Goal: Transaction & Acquisition: Purchase product/service

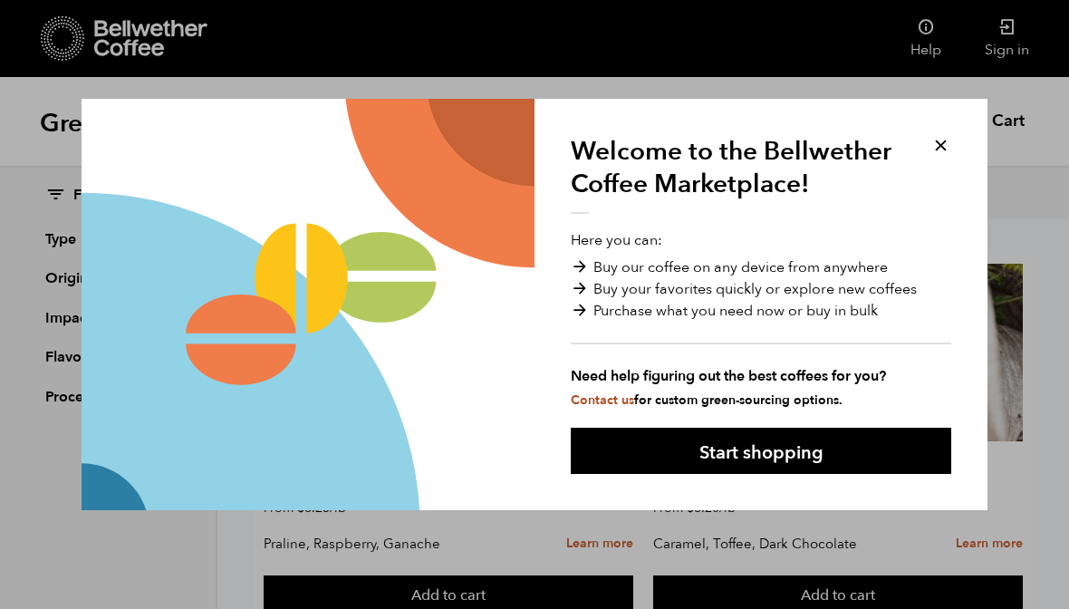
click at [880, 450] on button "Start shopping" at bounding box center [761, 451] width 381 height 46
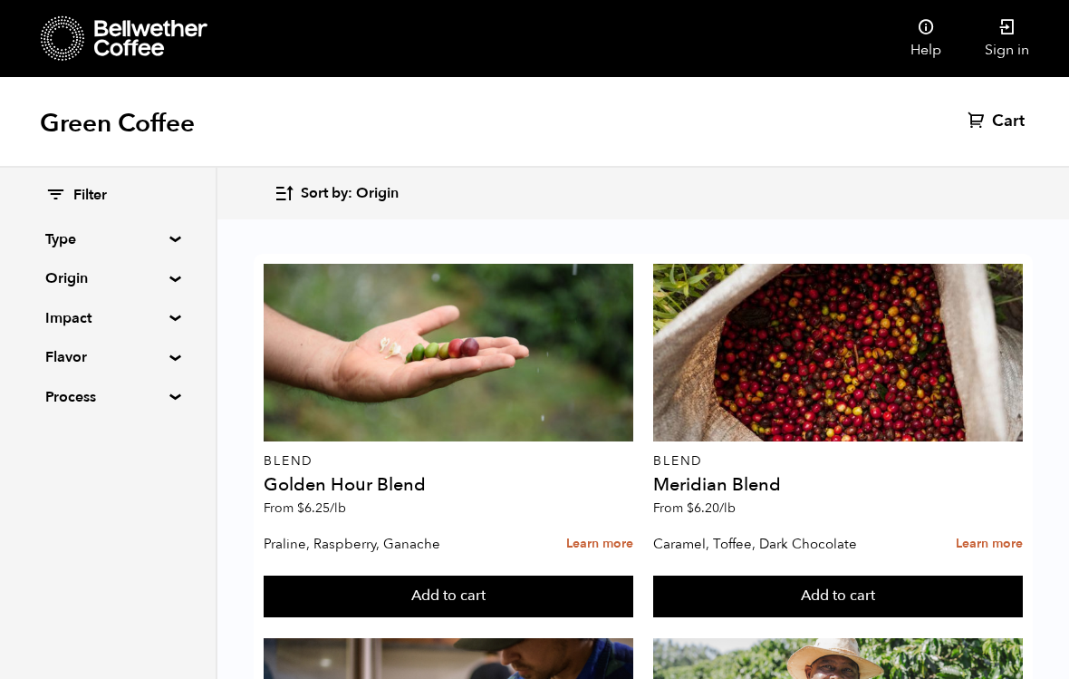
scroll to position [1151, 0]
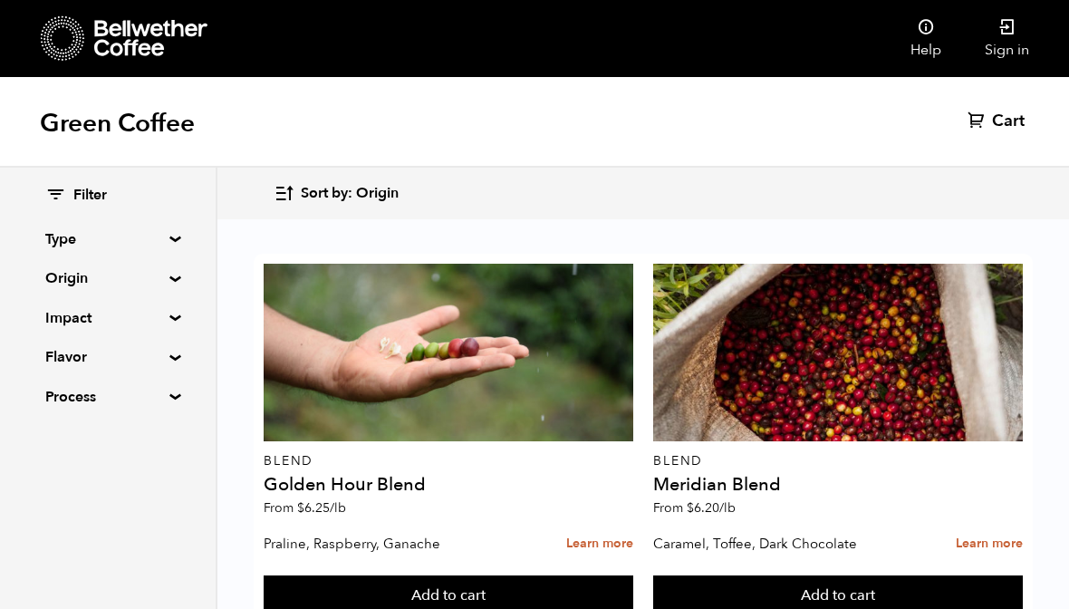
scroll to position [3031, 0]
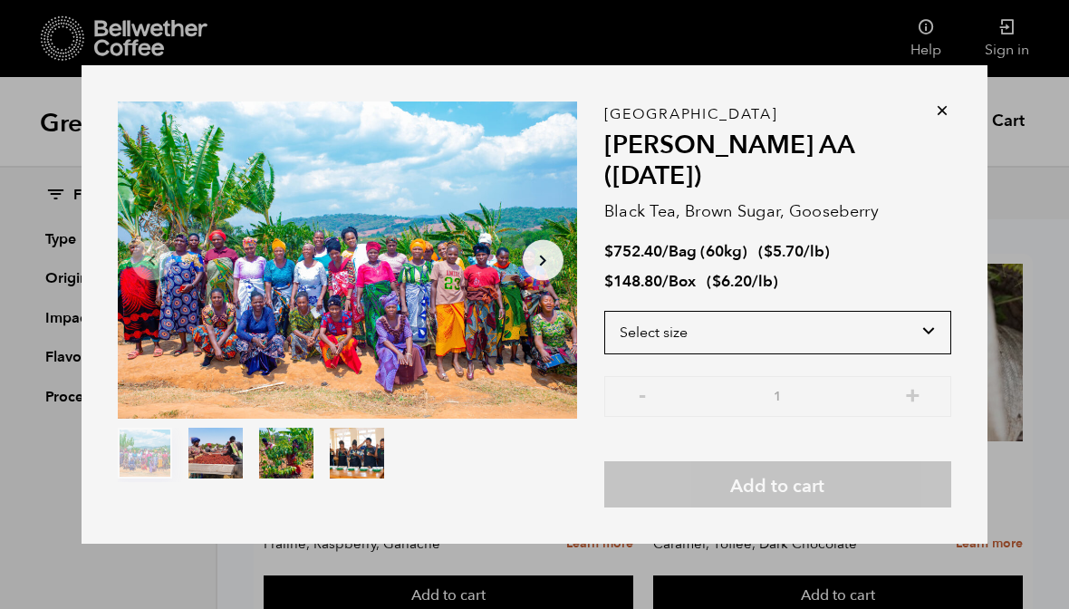
click at [928, 324] on select "Select size Bag (60kg) (132 lbs) Box (24 lbs)" at bounding box center [777, 332] width 347 height 43
click at [949, 120] on icon at bounding box center [942, 110] width 18 height 18
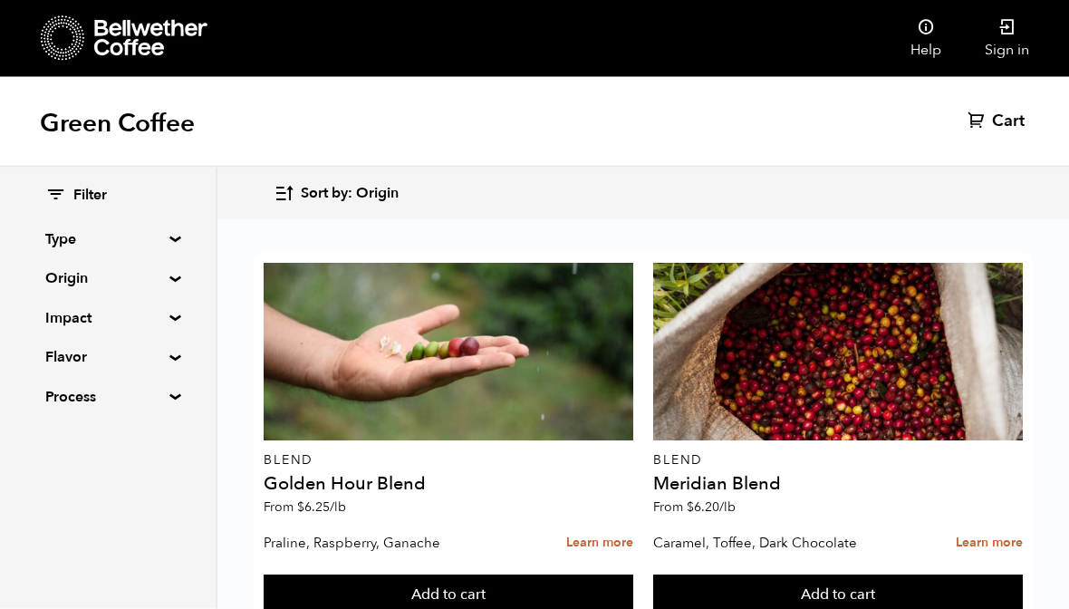
scroll to position [2257, 0]
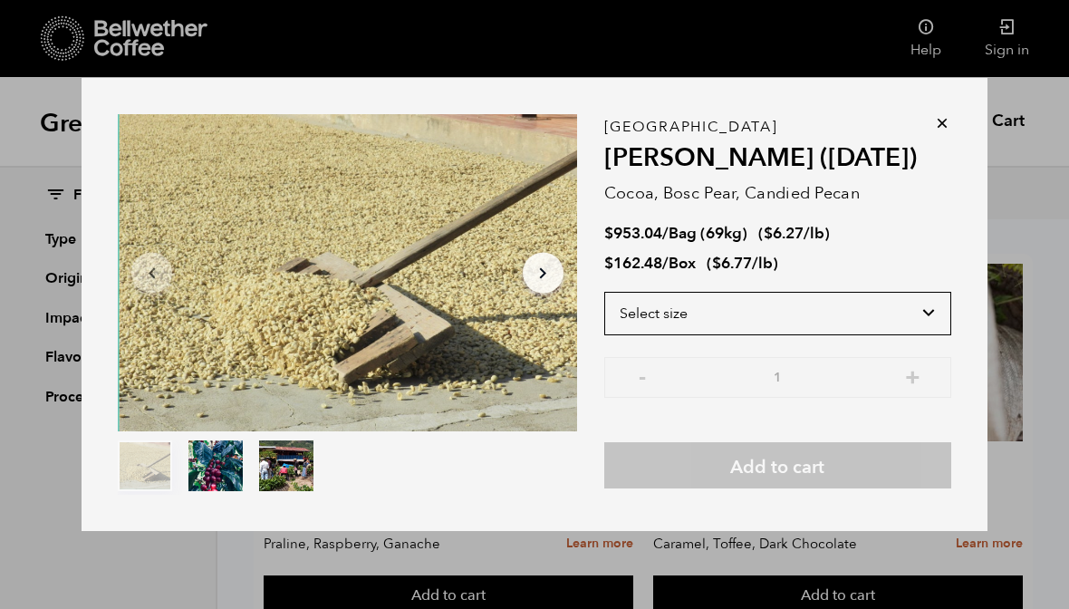
click at [935, 324] on select "Select size Bag (69kg) (152 lbs) Box (24 lbs)" at bounding box center [777, 313] width 347 height 43
click at [950, 132] on icon at bounding box center [942, 123] width 18 height 18
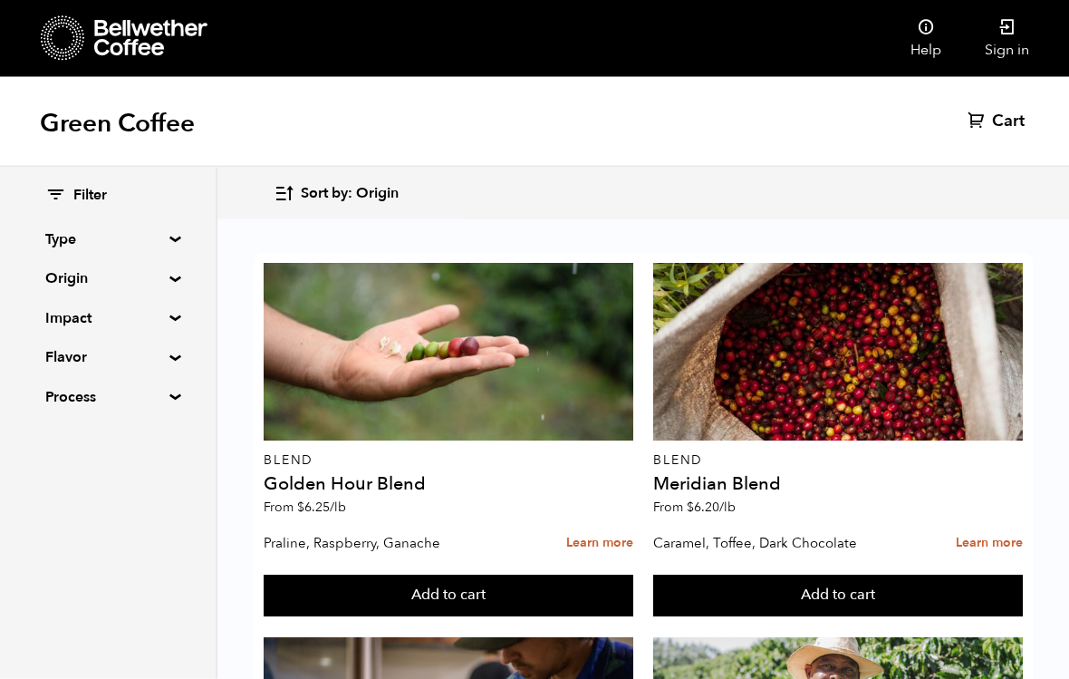
scroll to position [746, 0]
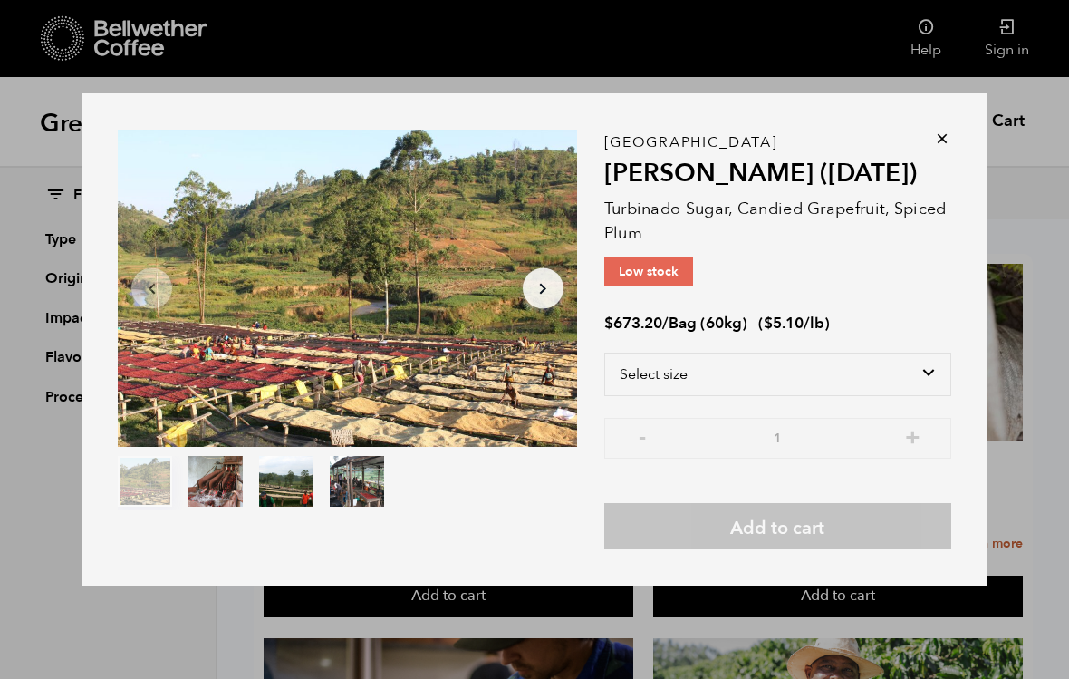
click at [943, 148] on icon at bounding box center [942, 139] width 18 height 18
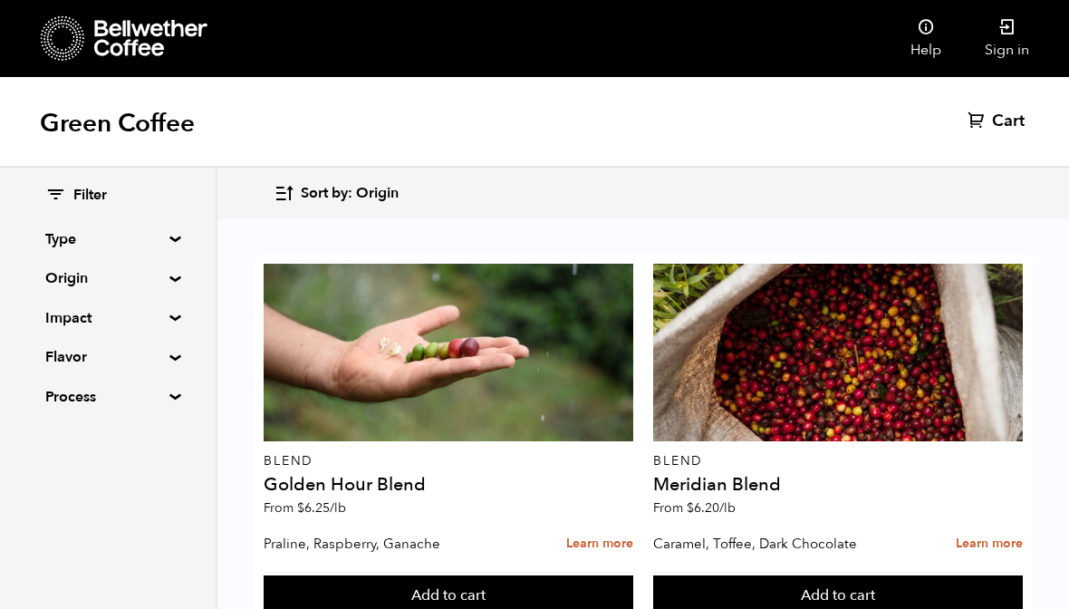
scroll to position [474, 0]
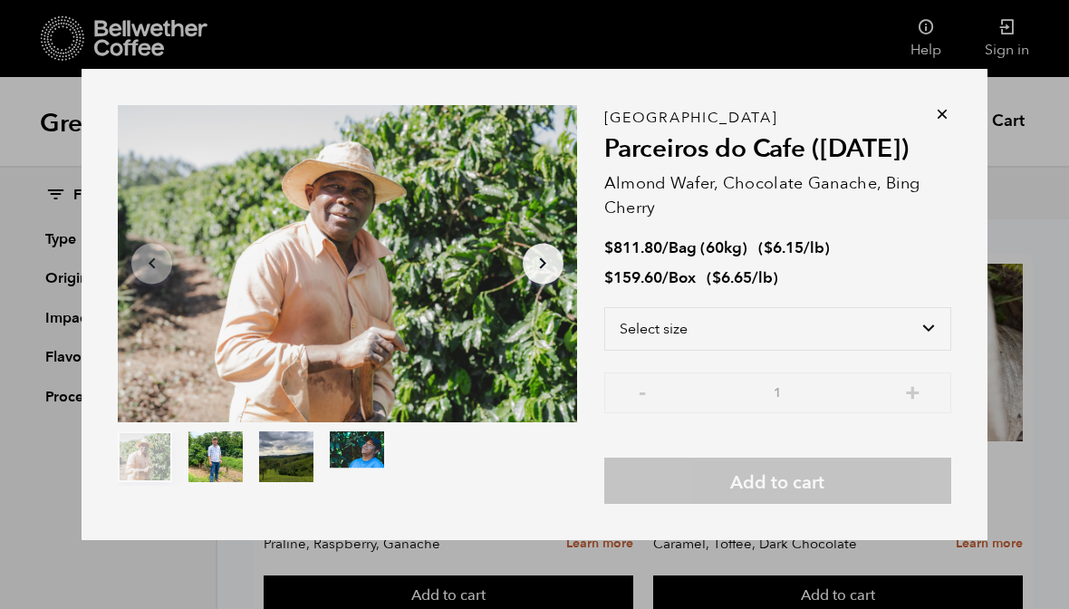
click at [561, 276] on button "Arrow Right" at bounding box center [543, 263] width 41 height 41
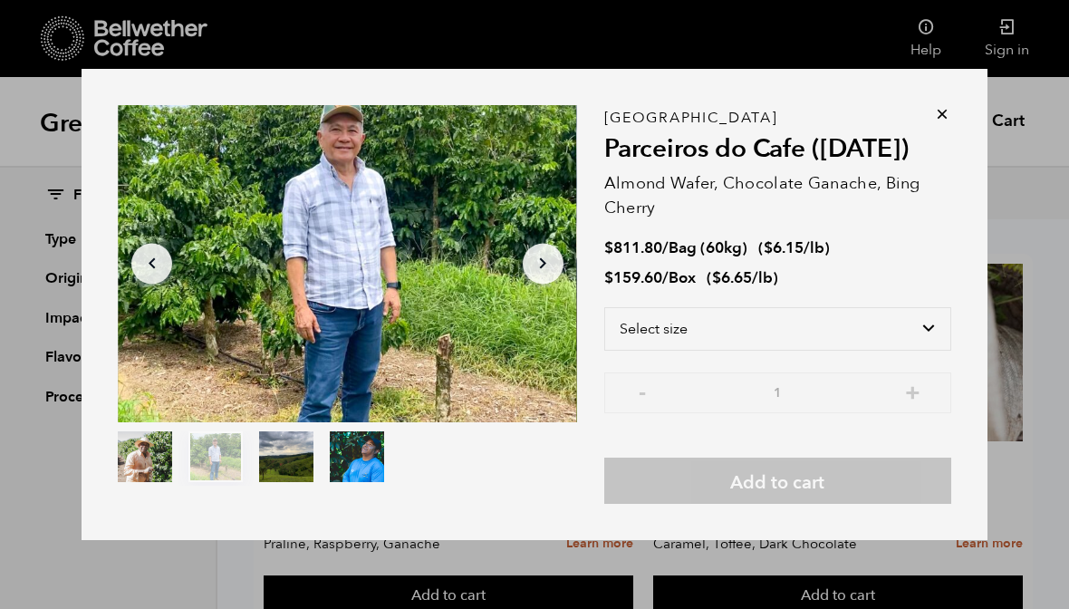
click at [564, 265] on div at bounding box center [347, 263] width 459 height 317
click at [557, 272] on button "Arrow Right" at bounding box center [543, 263] width 41 height 41
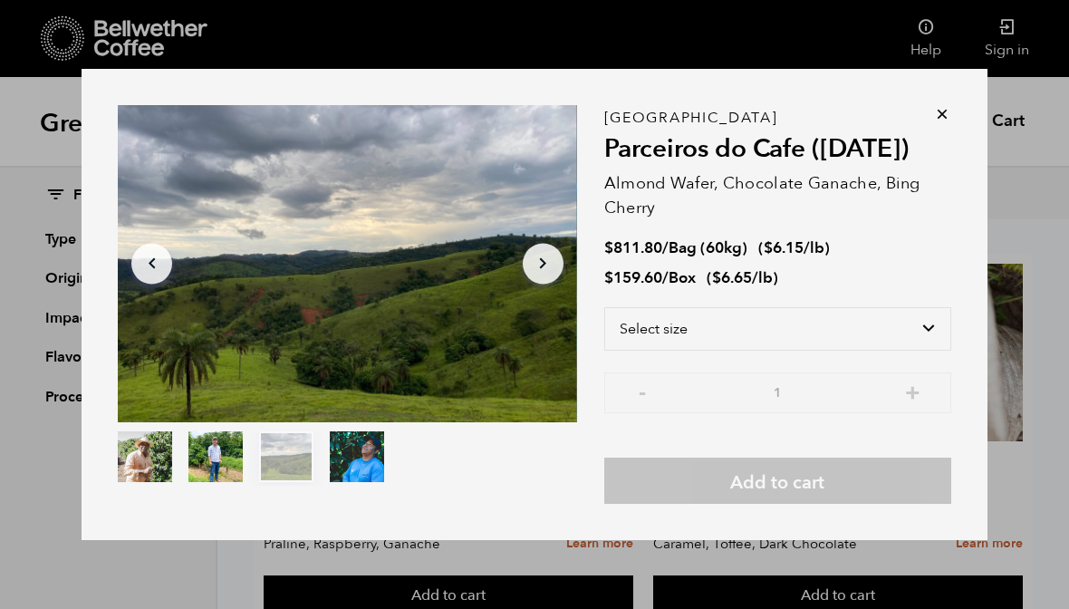
click at [832, 288] on li "$ 159.60 / Box ( $ 6.65 /lb )" at bounding box center [777, 278] width 347 height 21
click at [947, 351] on select "Select size Bag (60kg) (132 lbs) Box (24 lbs)" at bounding box center [777, 328] width 347 height 43
select select "box"
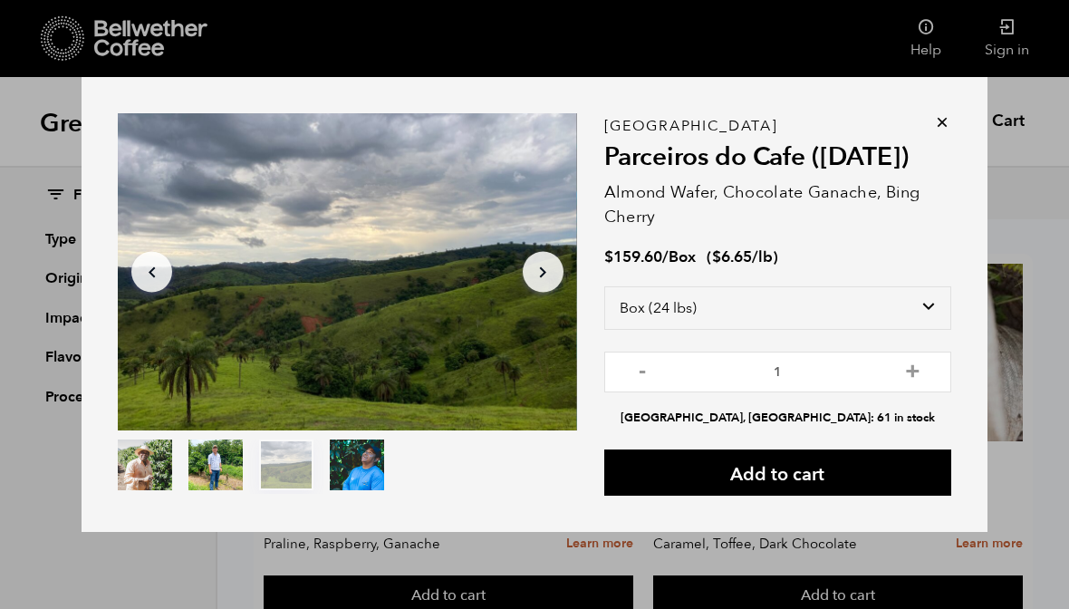
click at [948, 130] on icon at bounding box center [942, 122] width 18 height 18
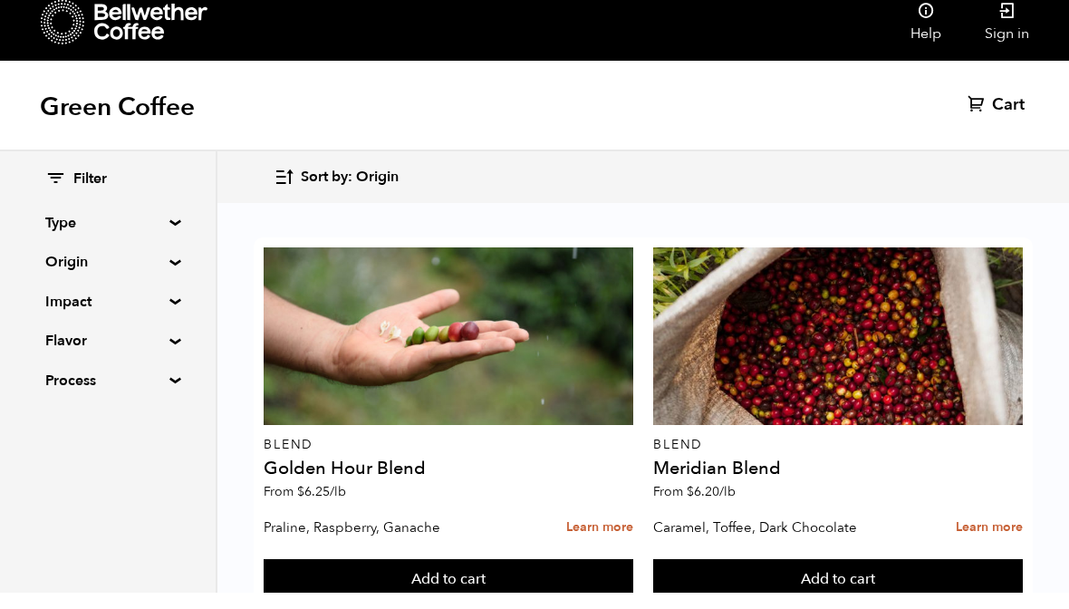
scroll to position [1955, 0]
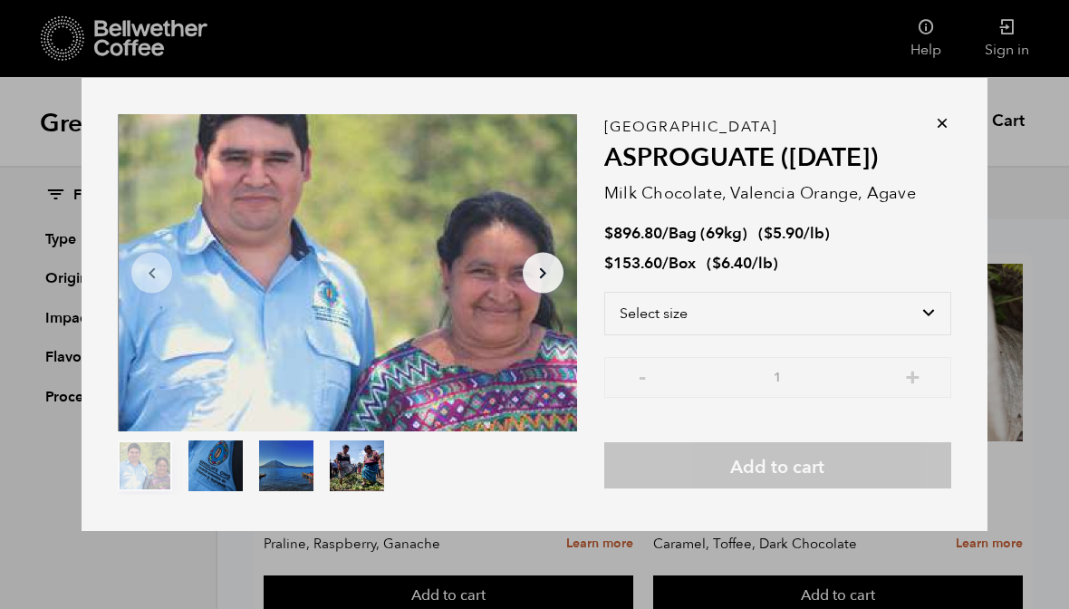
click at [523, 281] on button "Arrow Right" at bounding box center [543, 273] width 41 height 41
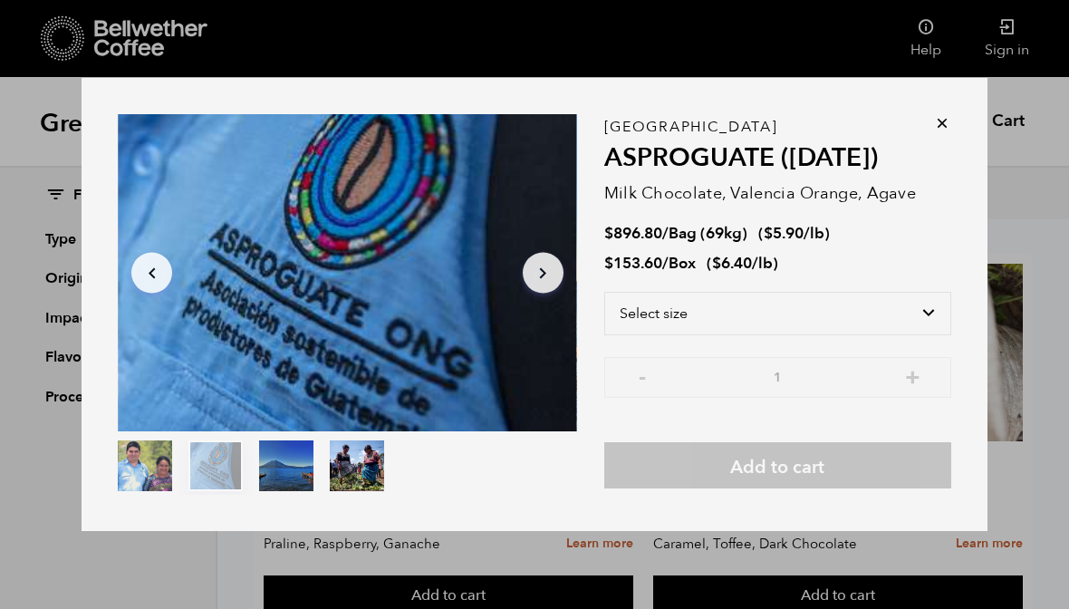
click at [557, 291] on button "Arrow Right" at bounding box center [543, 273] width 41 height 41
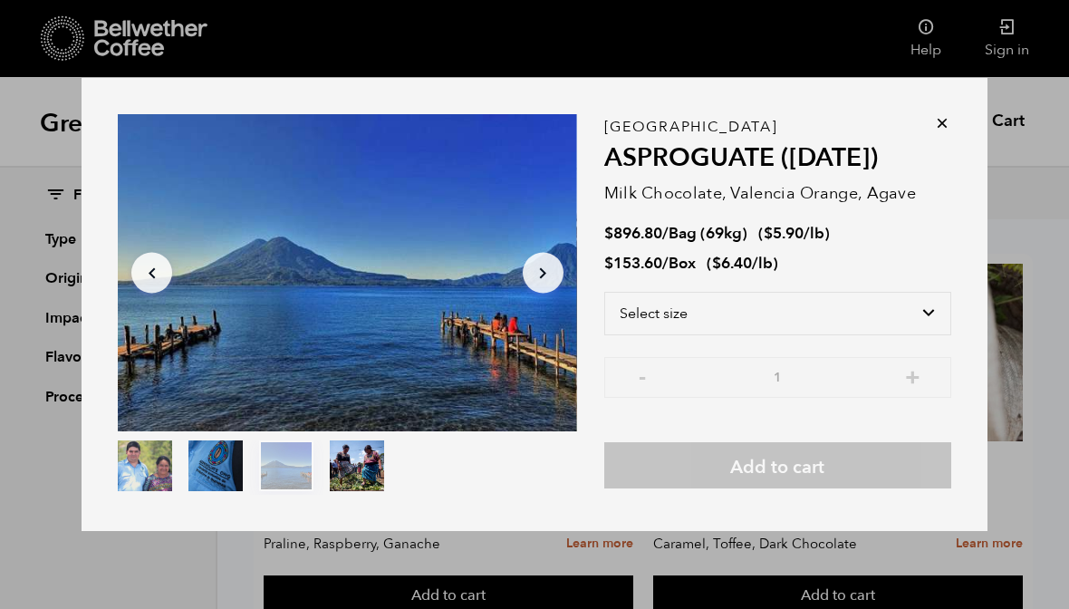
click at [548, 284] on icon "Arrow Right" at bounding box center [543, 273] width 22 height 22
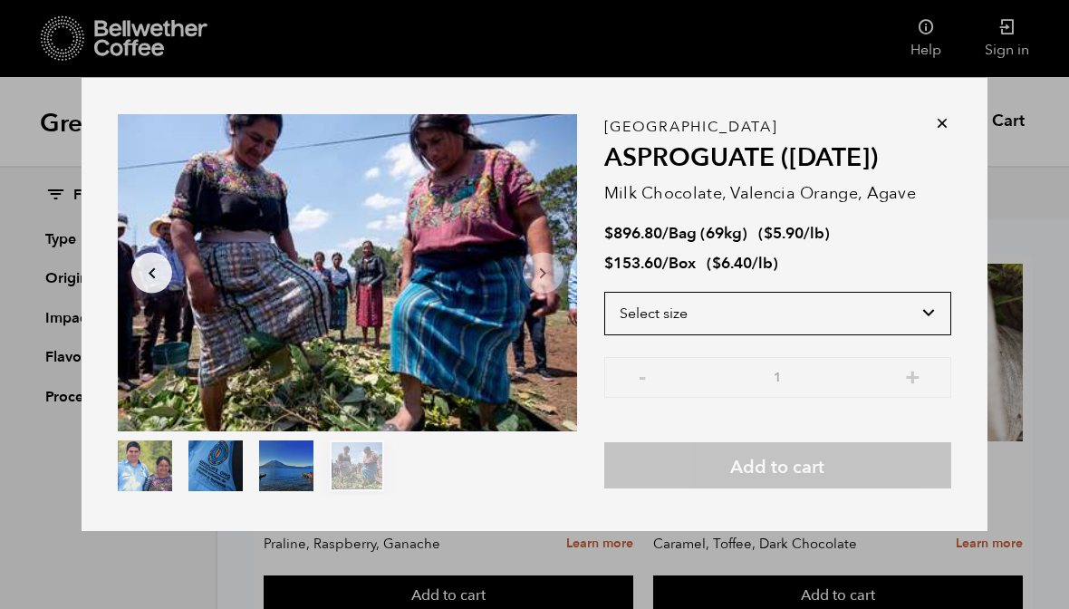
click at [935, 324] on select "Select size Bag (69kg) (152 lbs) Box (24 lbs)" at bounding box center [777, 313] width 347 height 43
select select "box"
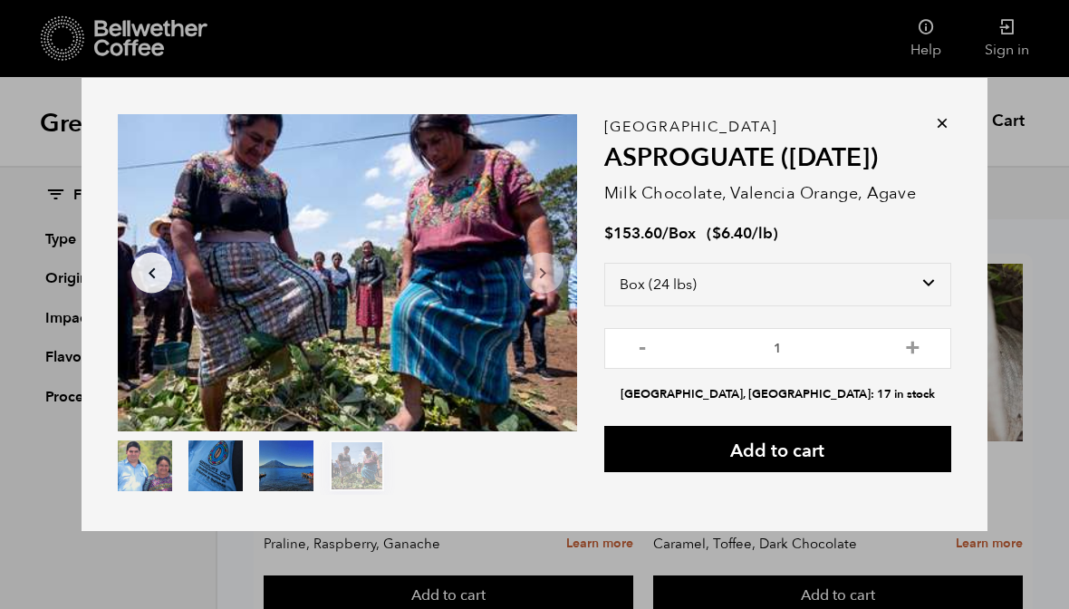
click at [945, 132] on icon at bounding box center [942, 123] width 18 height 18
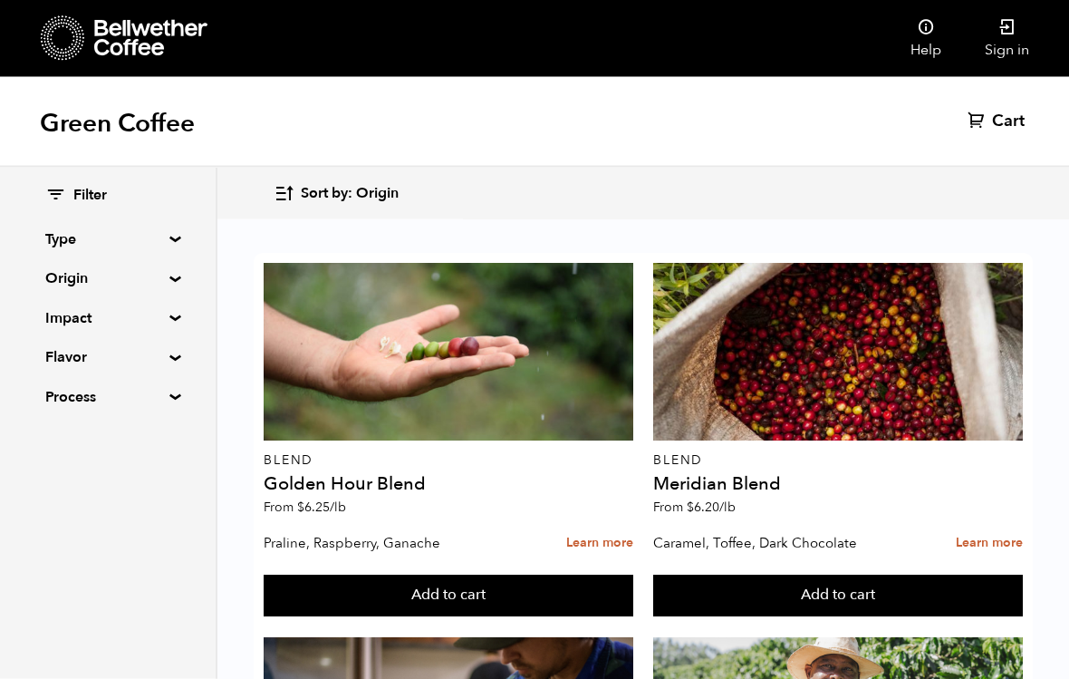
scroll to position [1868, 0]
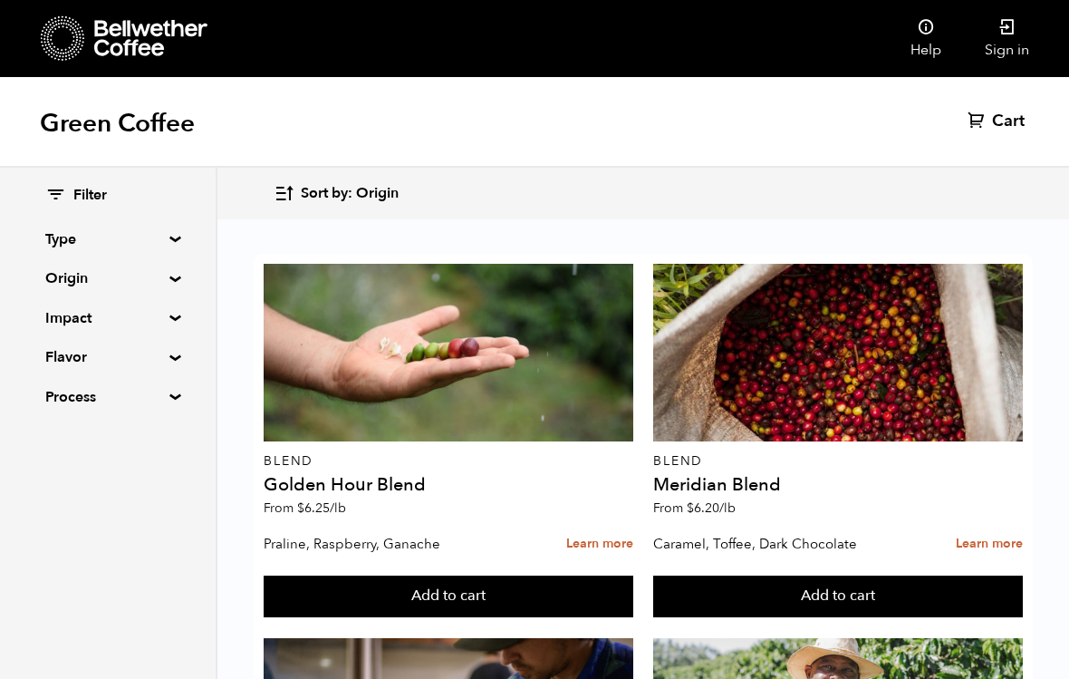
click at [170, 279] on summary "Origin" at bounding box center [107, 278] width 125 height 22
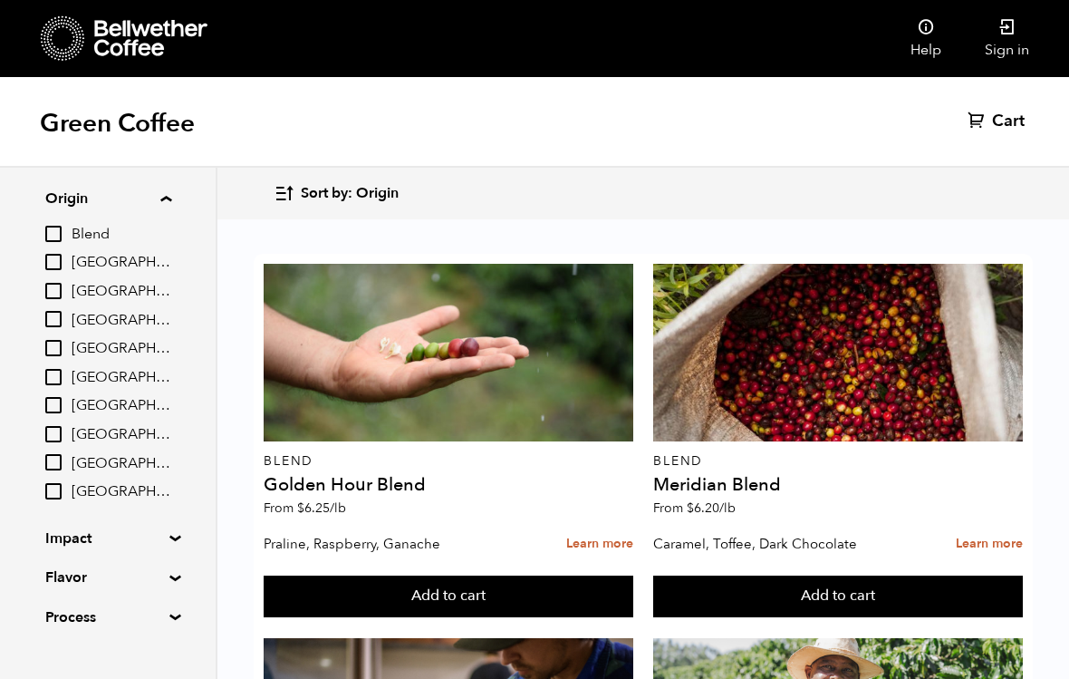
scroll to position [79, 0]
click at [170, 574] on summary "Flavor" at bounding box center [107, 578] width 125 height 22
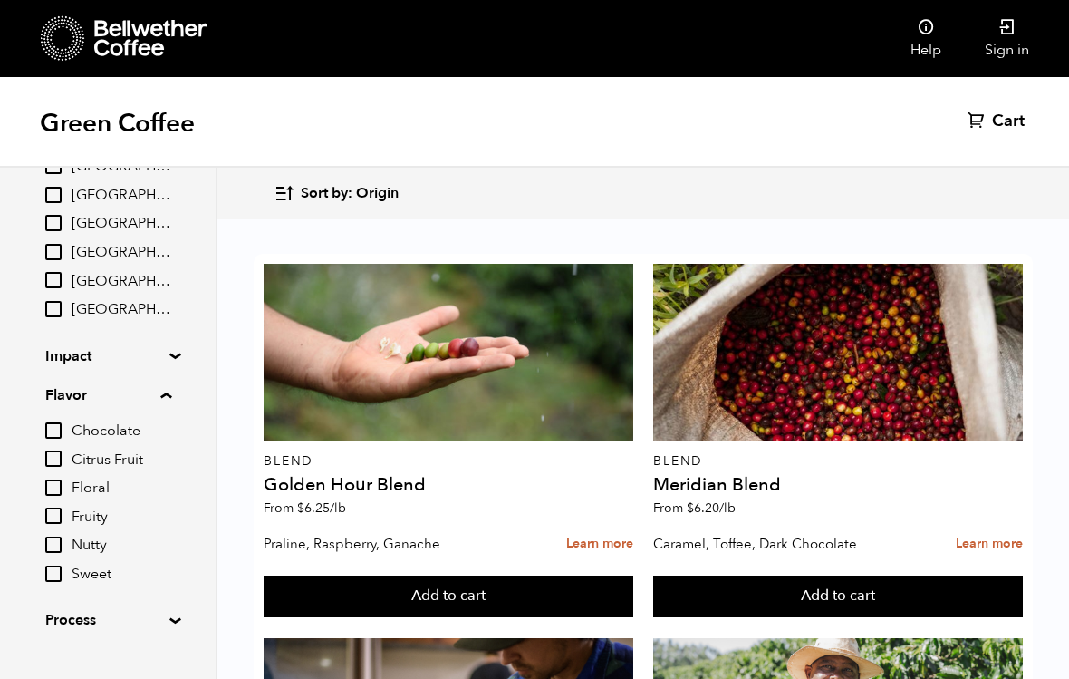
scroll to position [261, 0]
click at [62, 425] on input "Chocolate" at bounding box center [53, 431] width 16 height 16
checkbox input "true"
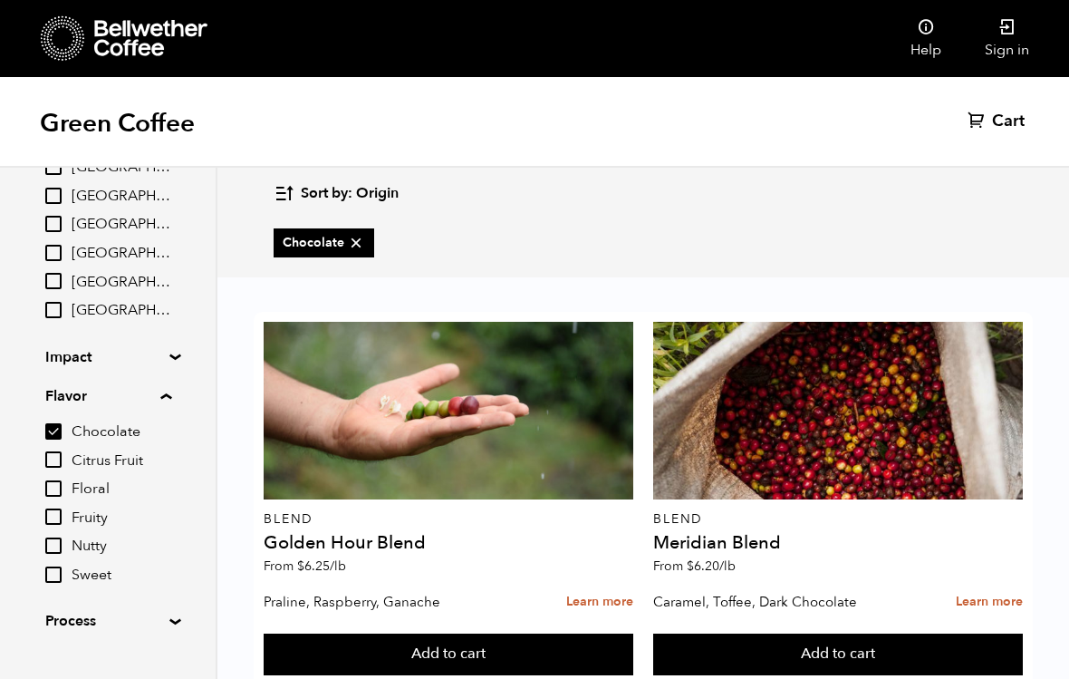
click at [62, 480] on input "Floral" at bounding box center [53, 488] width 16 height 16
checkbox input "true"
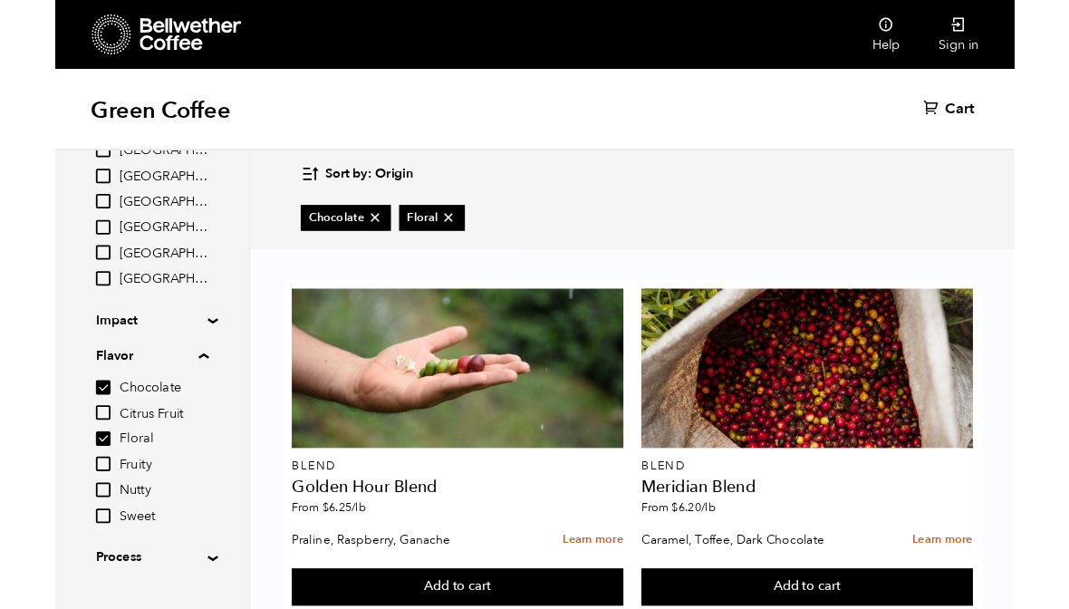
scroll to position [2733, 0]
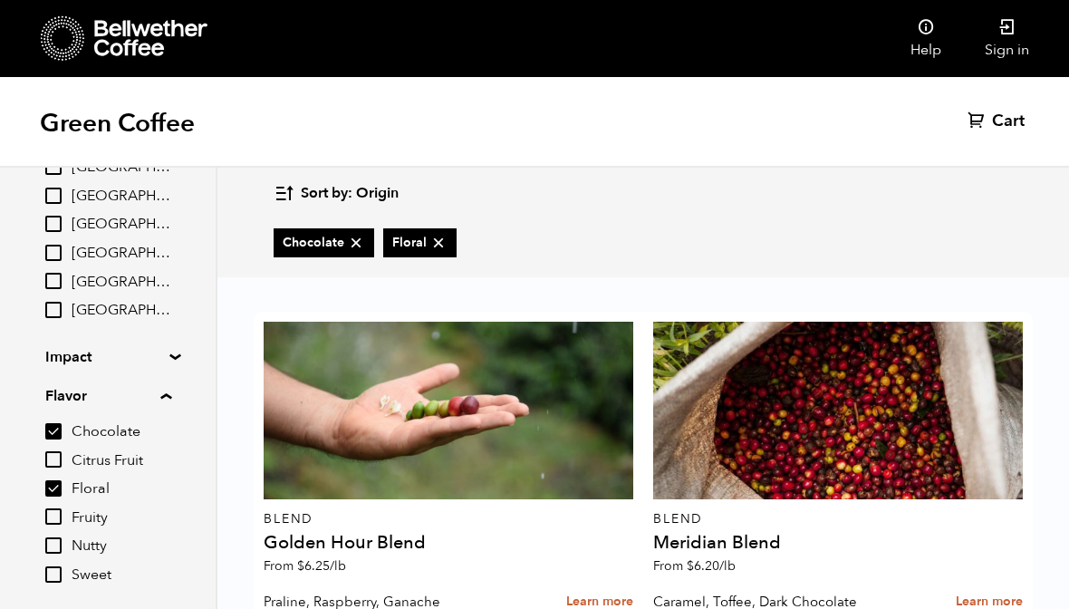
click at [62, 451] on input "Citrus Fruit" at bounding box center [53, 459] width 16 height 16
checkbox input "true"
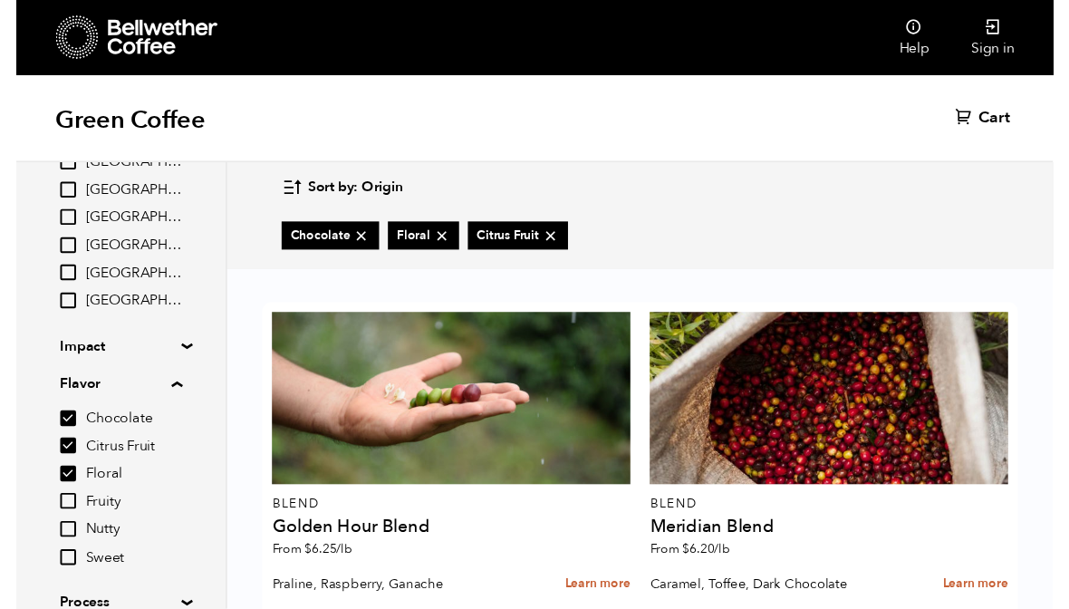
scroll to position [2731, 0]
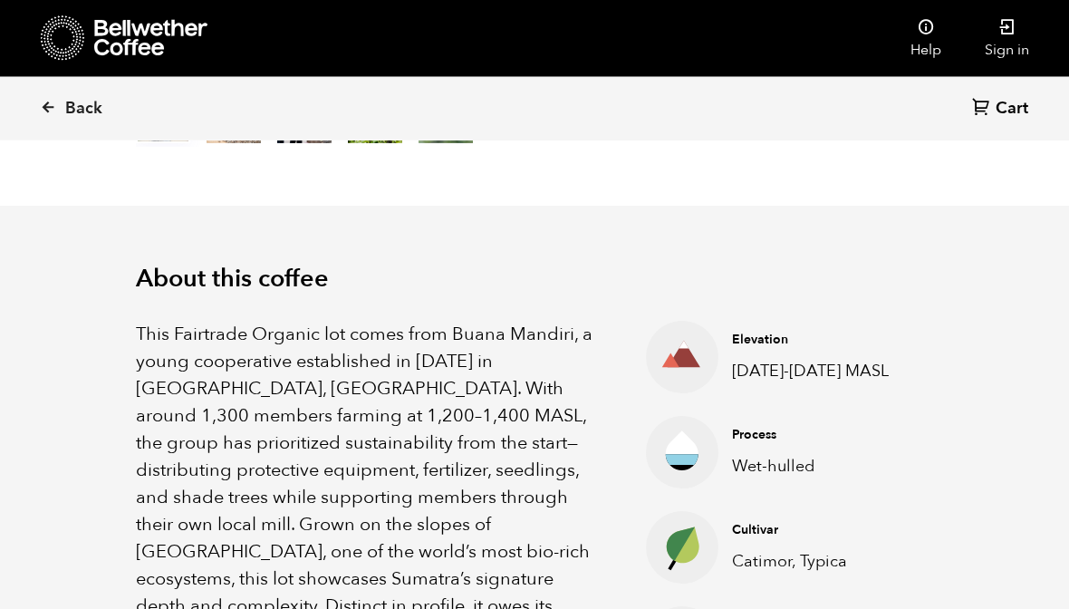
scroll to position [442, 0]
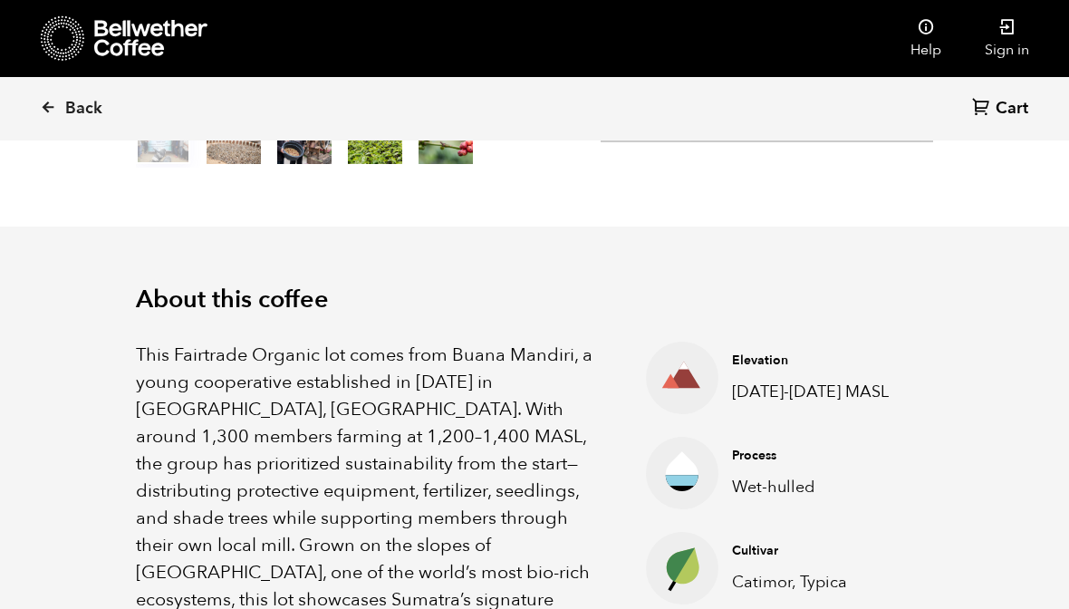
click at [63, 102] on link "Back" at bounding box center [96, 109] width 112 height 62
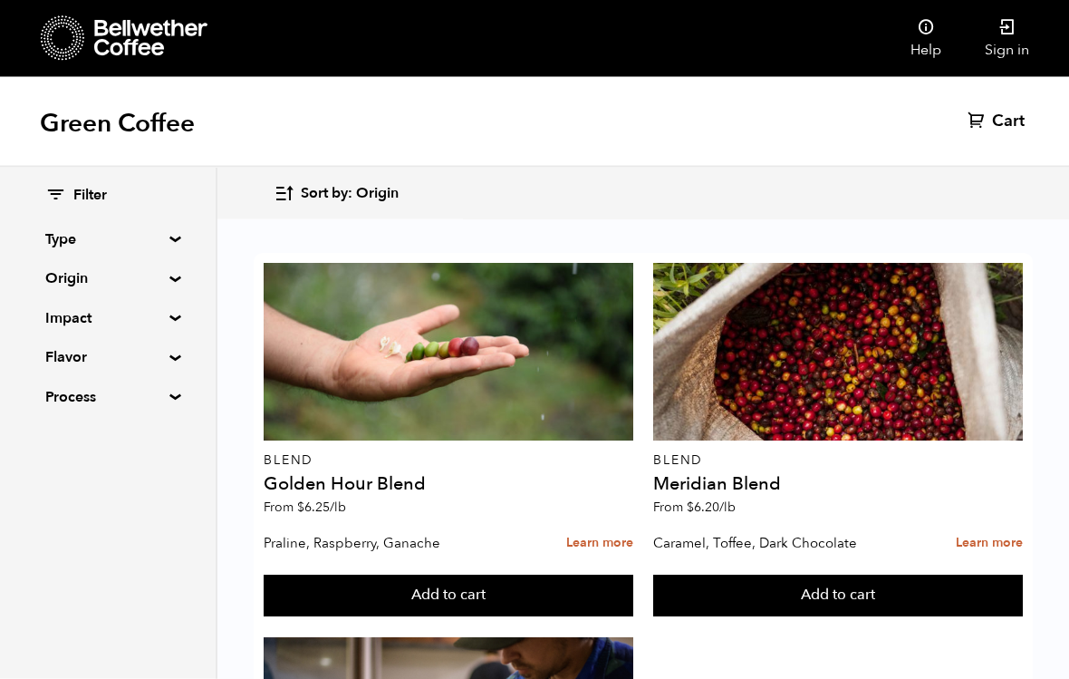
scroll to position [284, 0]
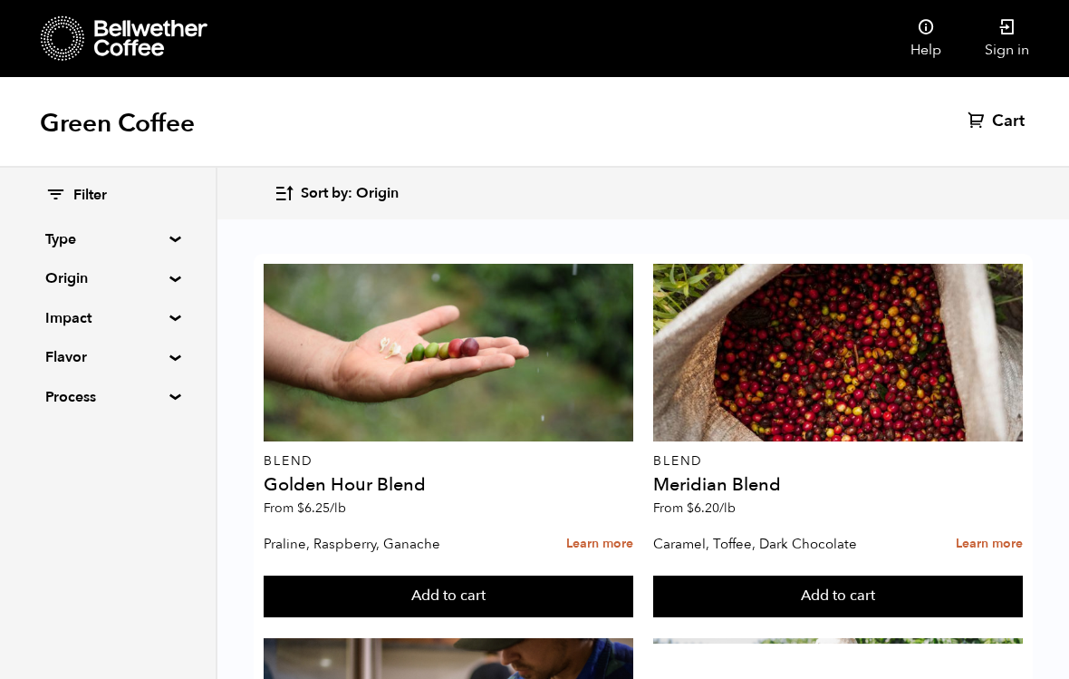
click at [170, 357] on summary "Flavor" at bounding box center [107, 357] width 125 height 22
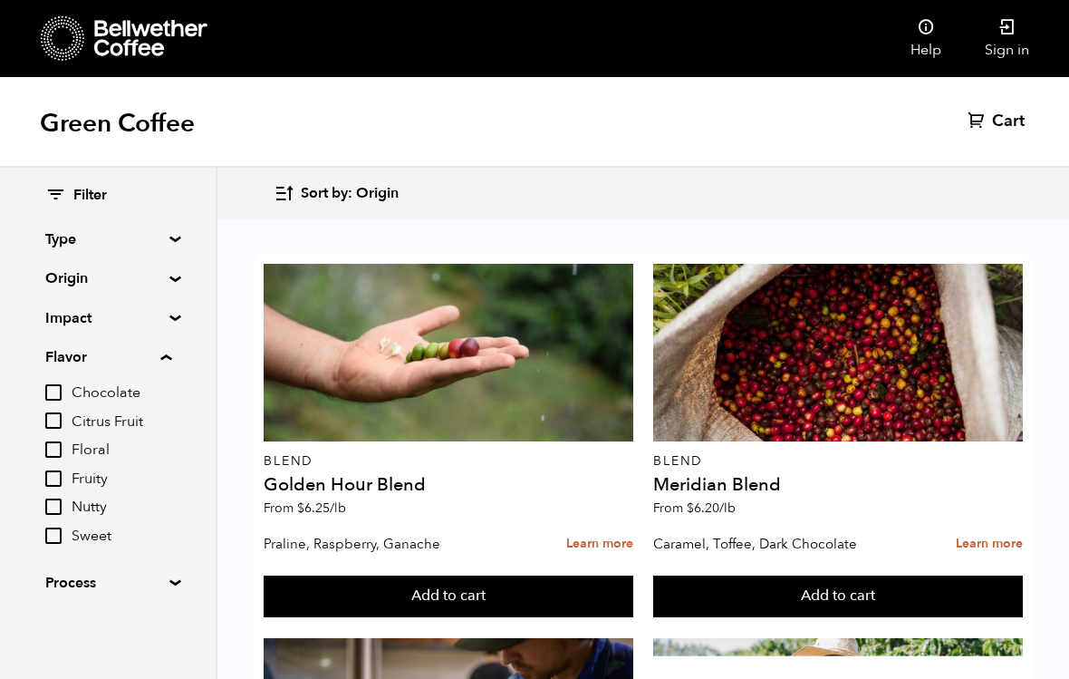
click at [59, 390] on input "Chocolate" at bounding box center [53, 392] width 16 height 16
checkbox input "true"
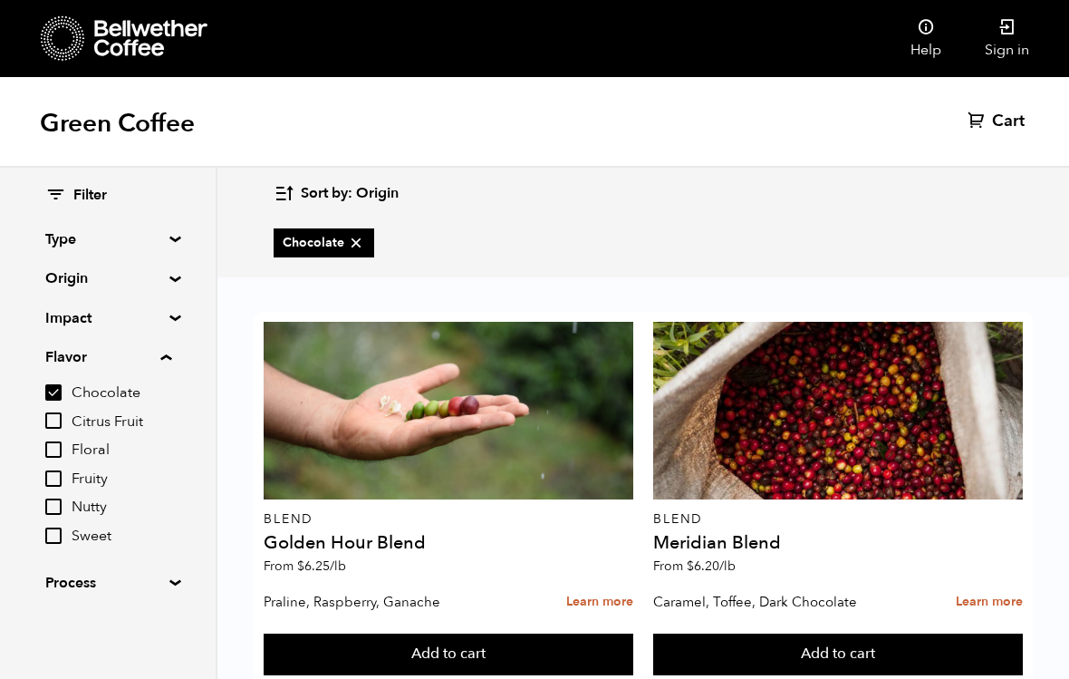
click at [62, 446] on input "Floral" at bounding box center [53, 449] width 16 height 16
checkbox input "true"
click at [72, 526] on label "Sweet" at bounding box center [108, 536] width 126 height 22
click at [0, 0] on input "Sweet" at bounding box center [0, 0] width 0 height 0
checkbox input "true"
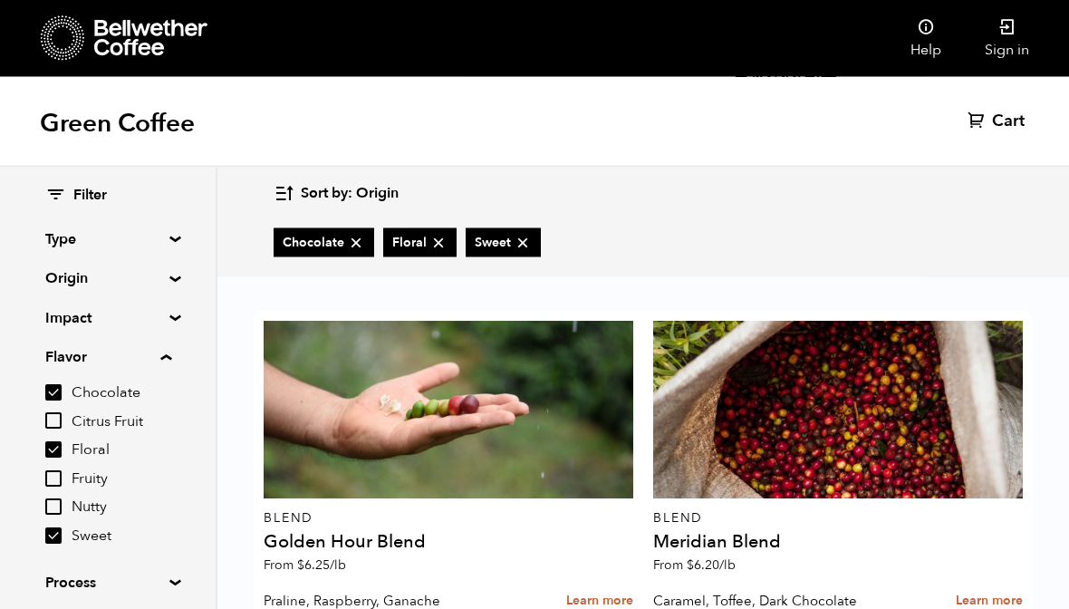
scroll to position [1185, 0]
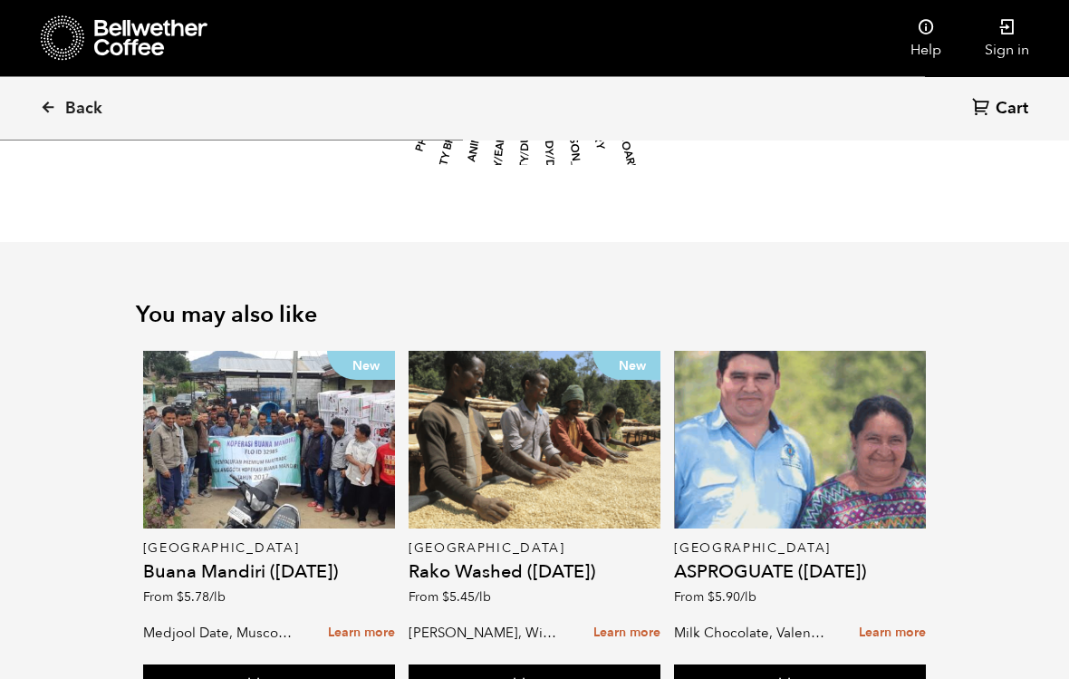
scroll to position [2358, 0]
click at [807, 402] on div at bounding box center [800, 440] width 252 height 178
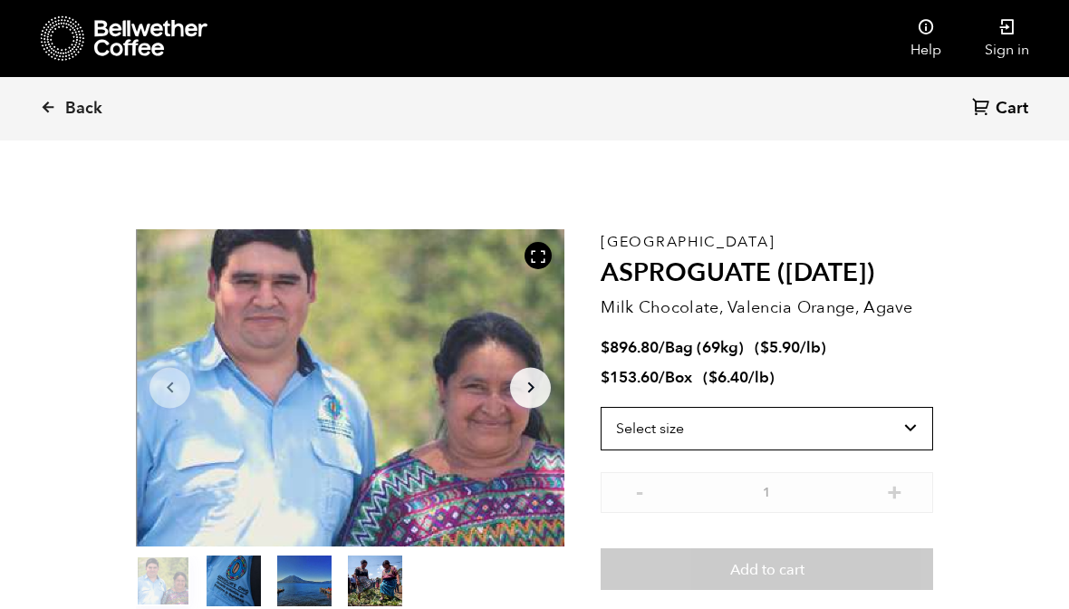
click at [900, 439] on select "Select size Bag (69kg) (152 lbs) Box (24 lbs)" at bounding box center [767, 428] width 333 height 43
select select "box"
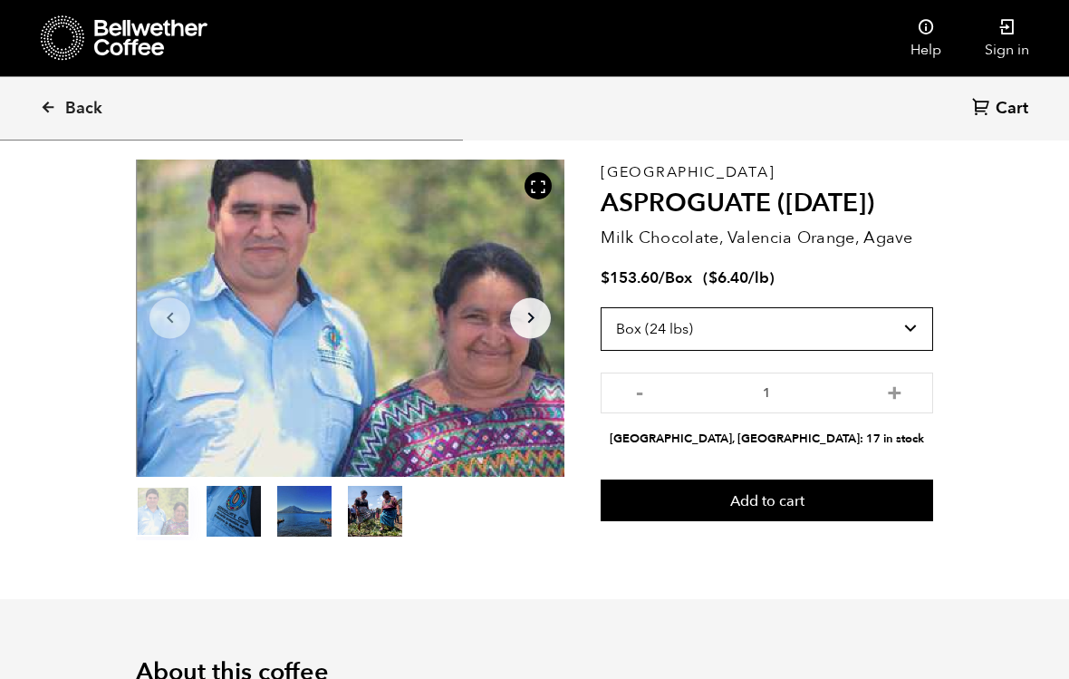
scroll to position [70, 0]
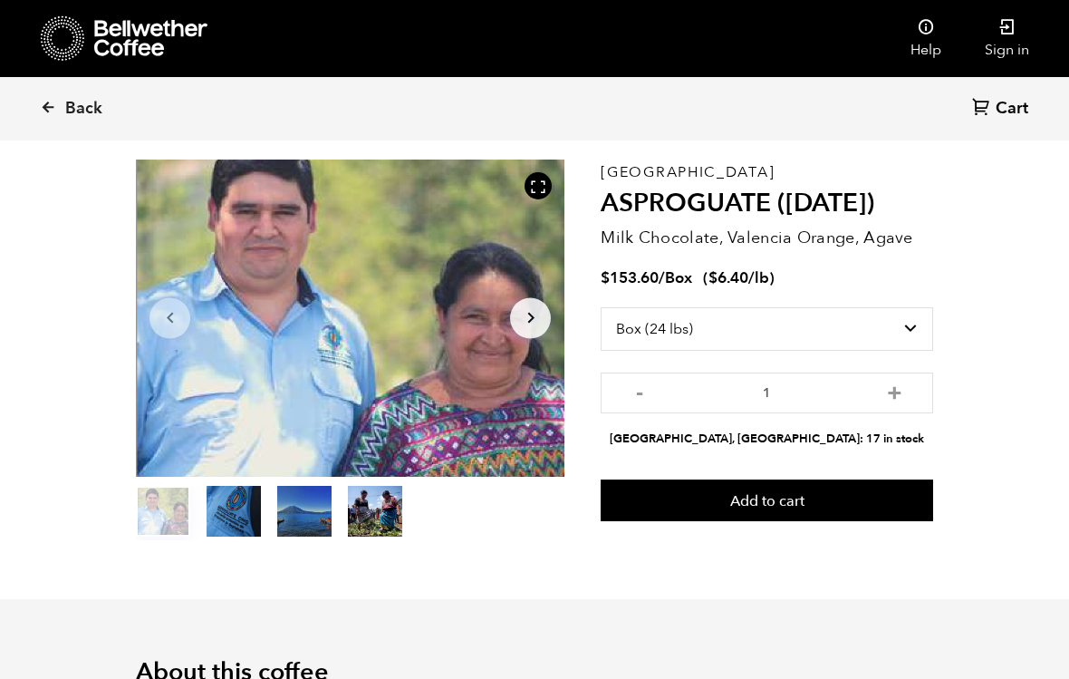
click at [858, 507] on button "Add to cart" at bounding box center [767, 500] width 333 height 42
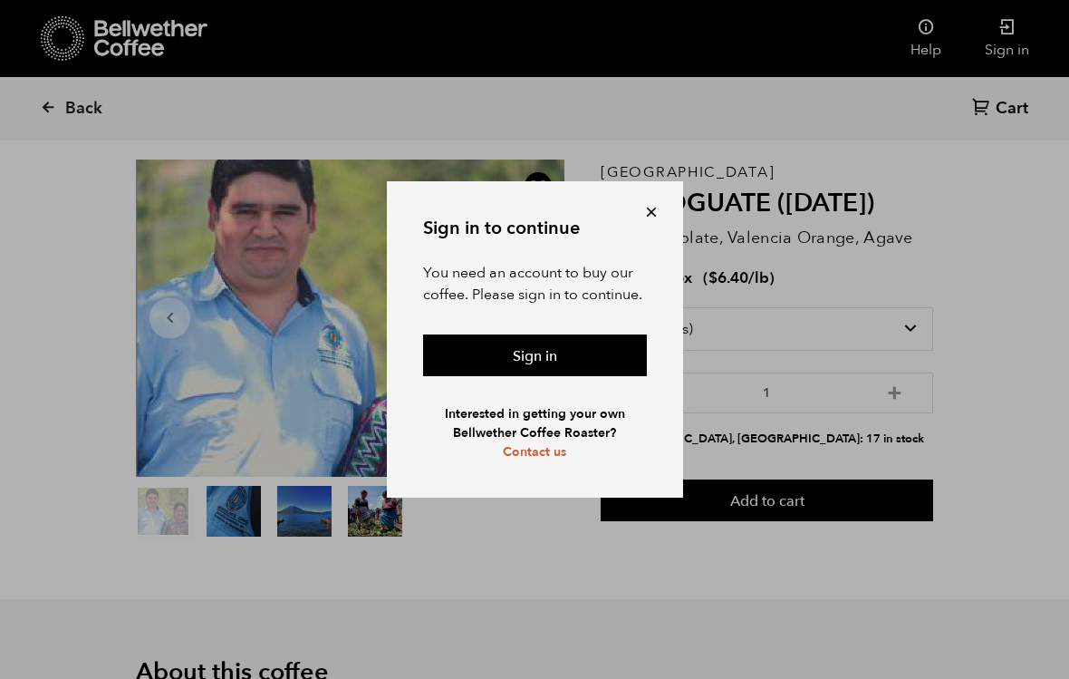
click at [559, 364] on link "Sign in" at bounding box center [535, 355] width 224 height 42
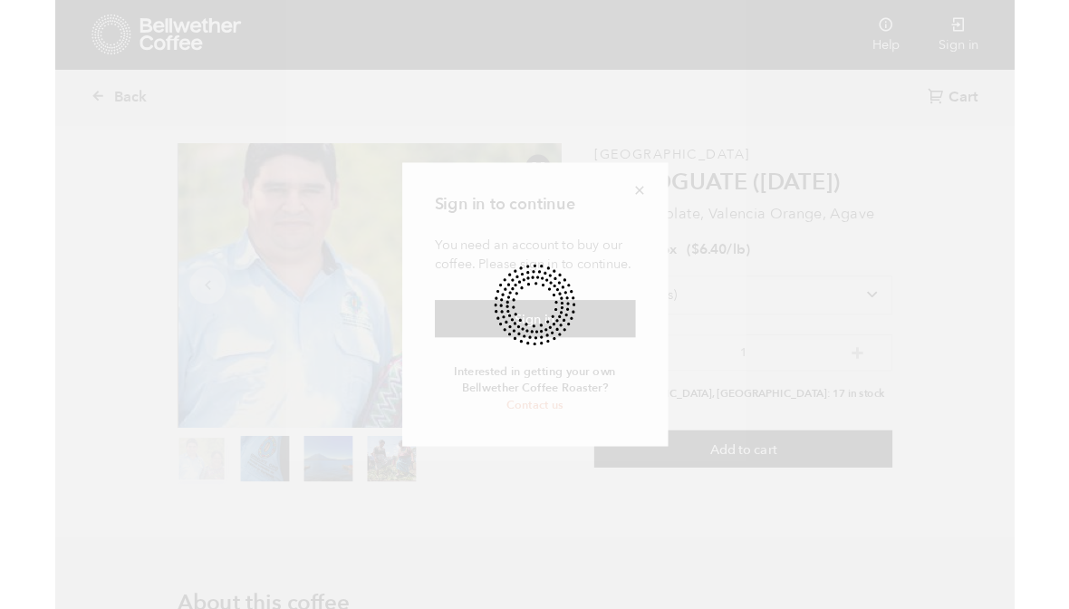
scroll to position [140, 0]
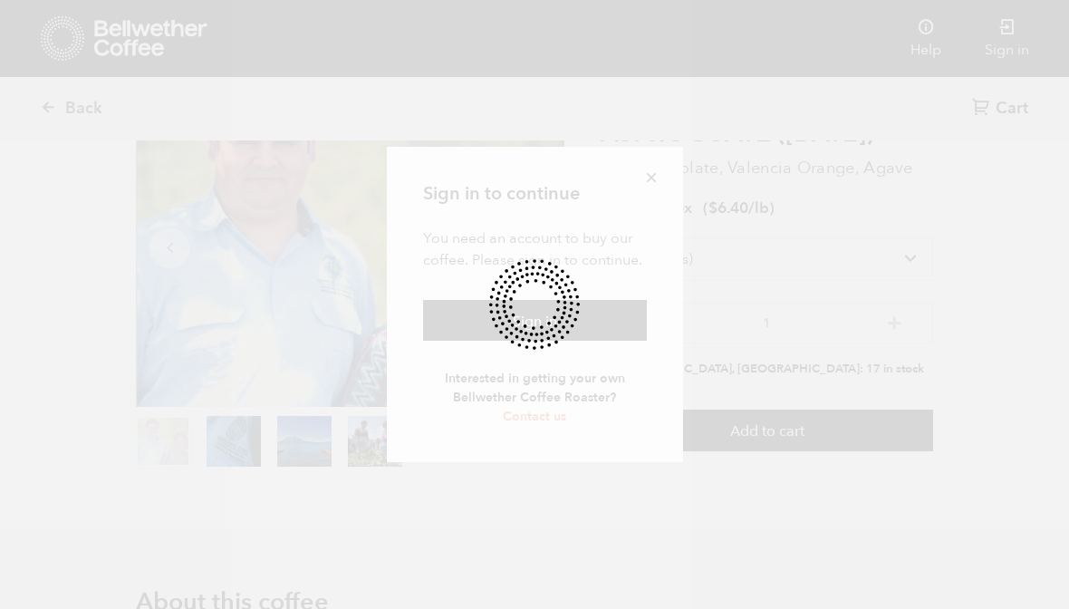
click at [660, 194] on div at bounding box center [534, 304] width 1069 height 609
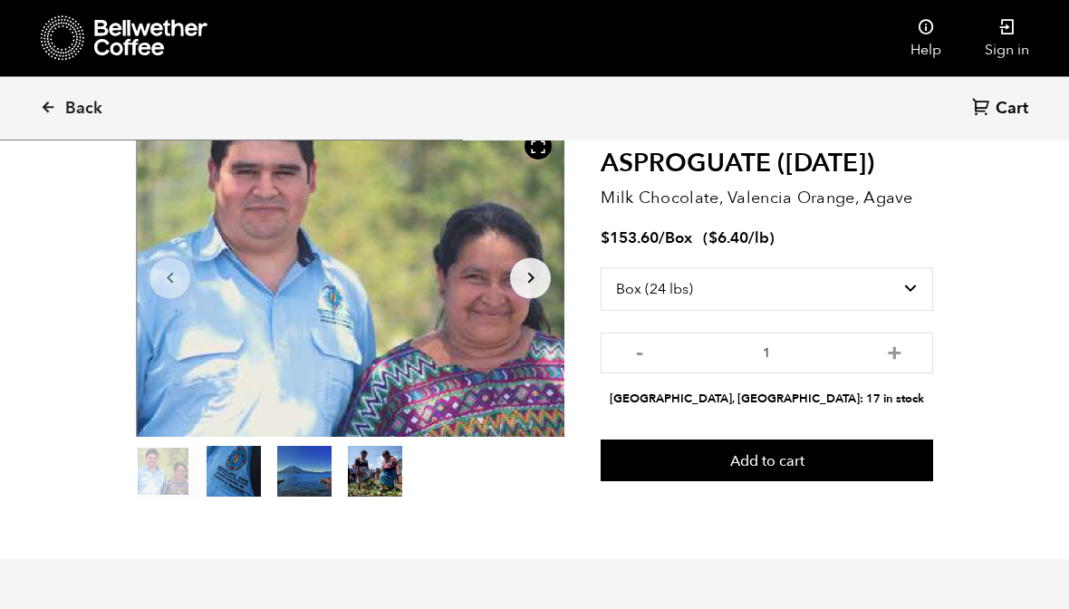
scroll to position [0, 0]
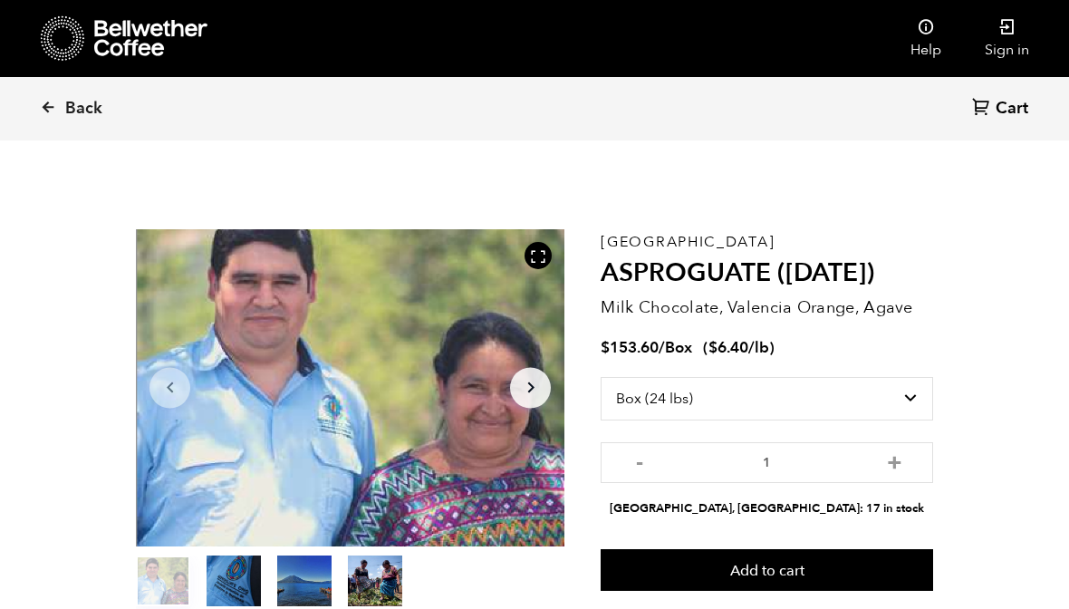
click at [1009, 31] on icon at bounding box center [1007, 27] width 18 height 18
click at [76, 41] on icon at bounding box center [63, 38] width 44 height 46
